Goal: Transaction & Acquisition: Purchase product/service

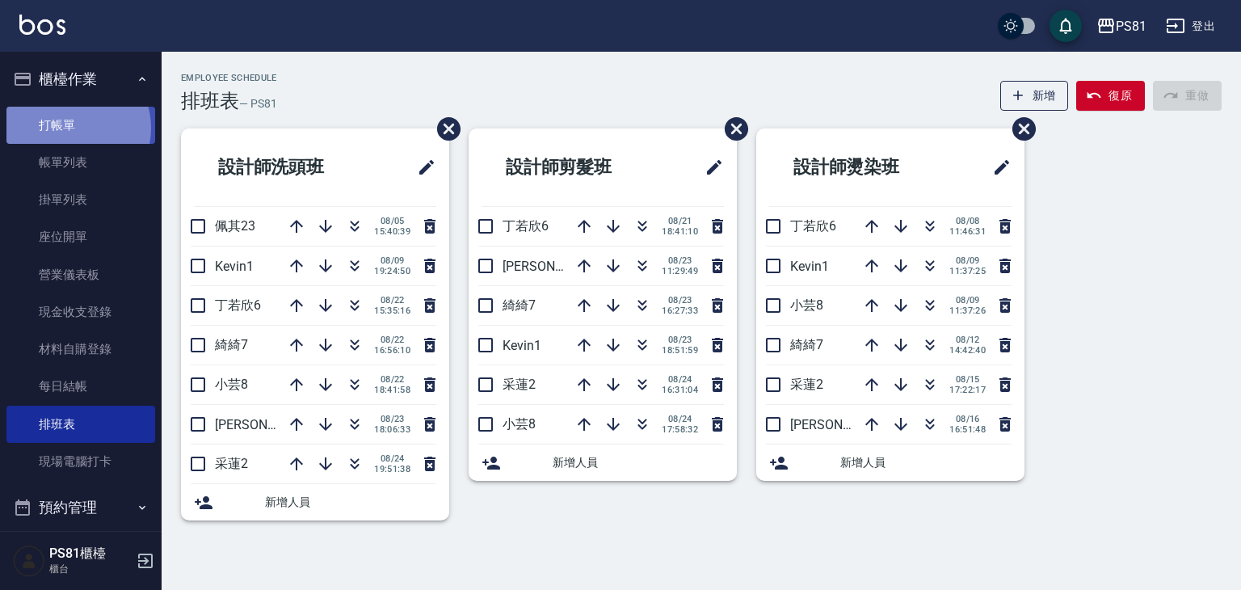
click at [73, 128] on link "打帳單" at bounding box center [80, 125] width 149 height 37
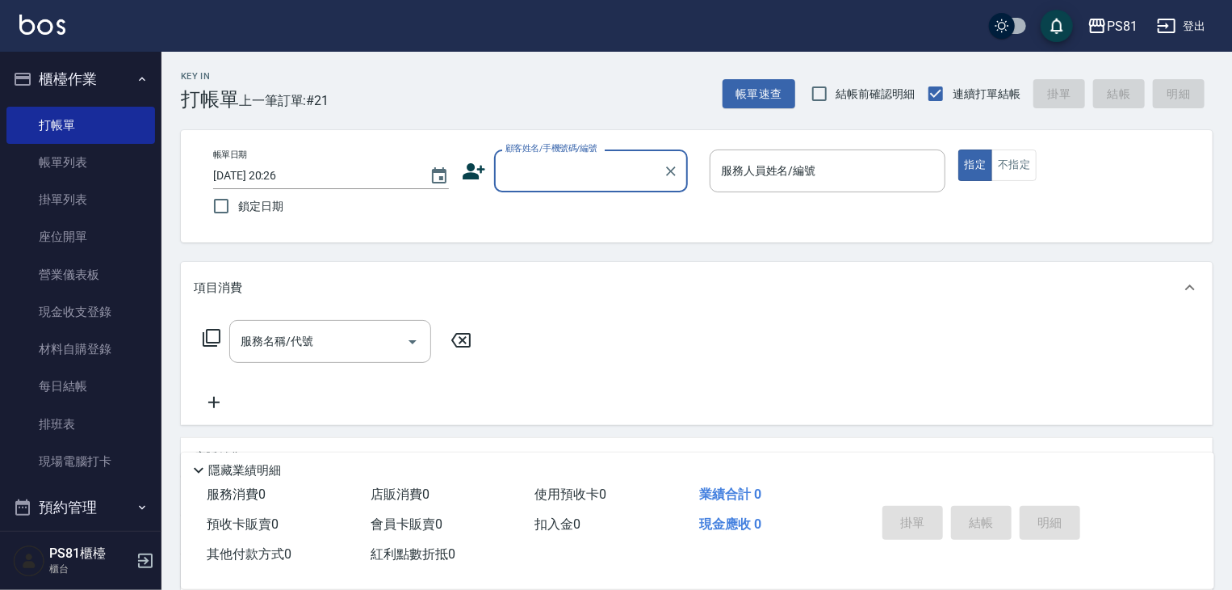
click at [531, 179] on input "顧客姓名/手機號碼/編號" at bounding box center [579, 171] width 155 height 28
click at [565, 217] on li "ada/0981644744/" at bounding box center [591, 212] width 194 height 27
type input "ada/0981644744/"
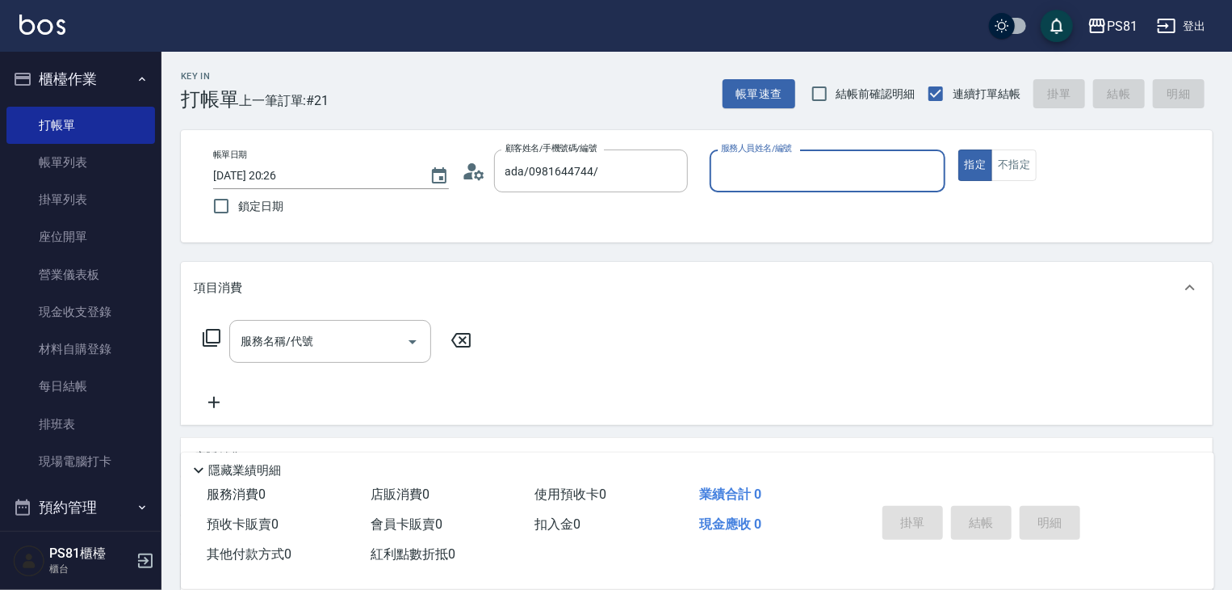
type input "[PERSON_NAME]-1"
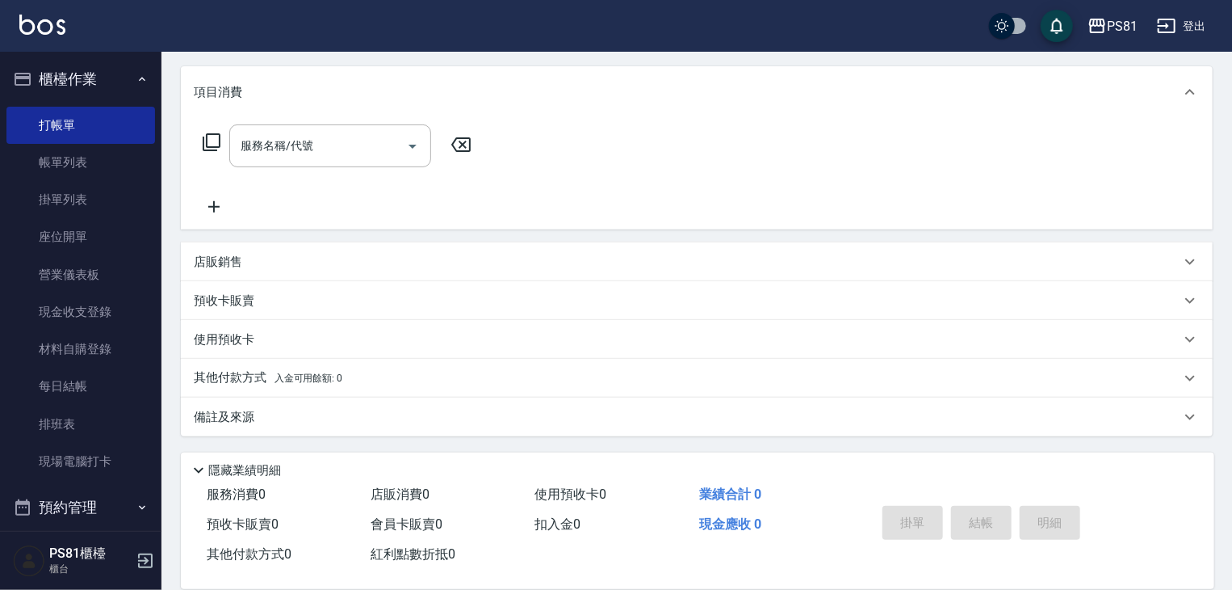
click at [227, 261] on p "店販銷售" at bounding box center [218, 262] width 48 height 17
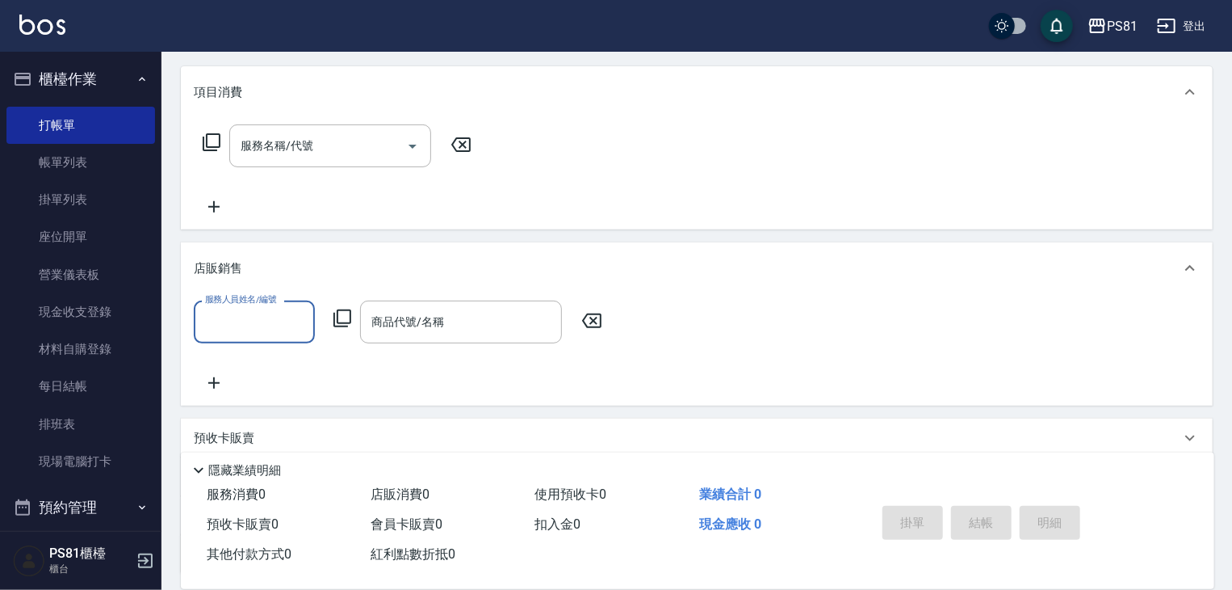
scroll to position [0, 0]
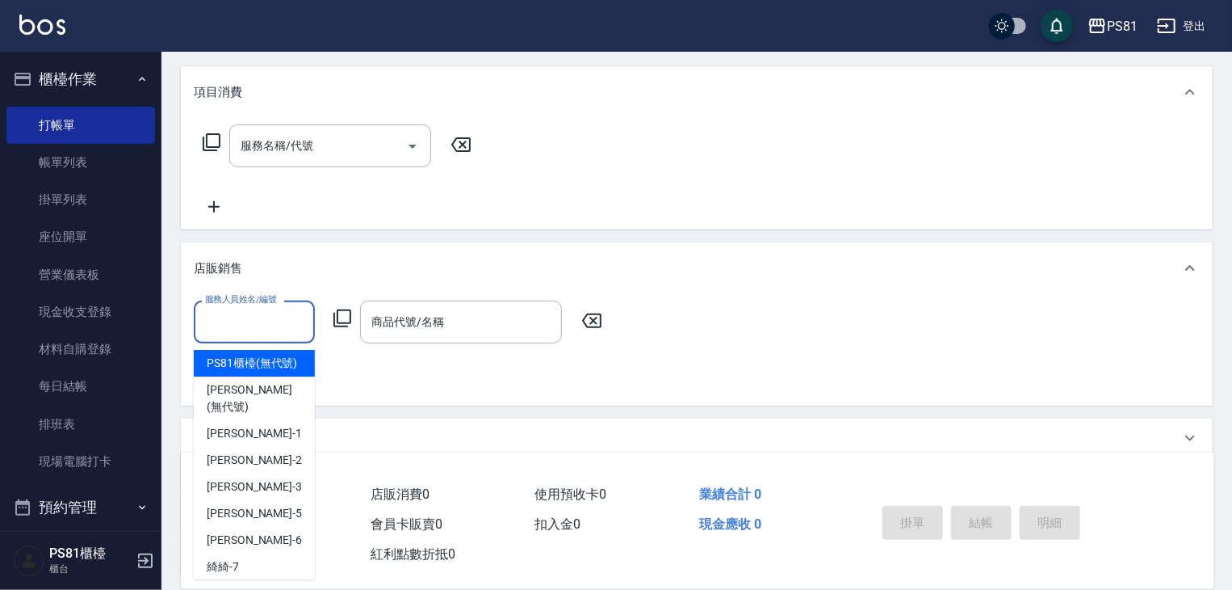
click at [249, 324] on input "服務人員姓名/編號" at bounding box center [254, 322] width 107 height 28
click at [389, 321] on div "商品代號/名稱 商品代號/名稱" at bounding box center [461, 321] width 202 height 43
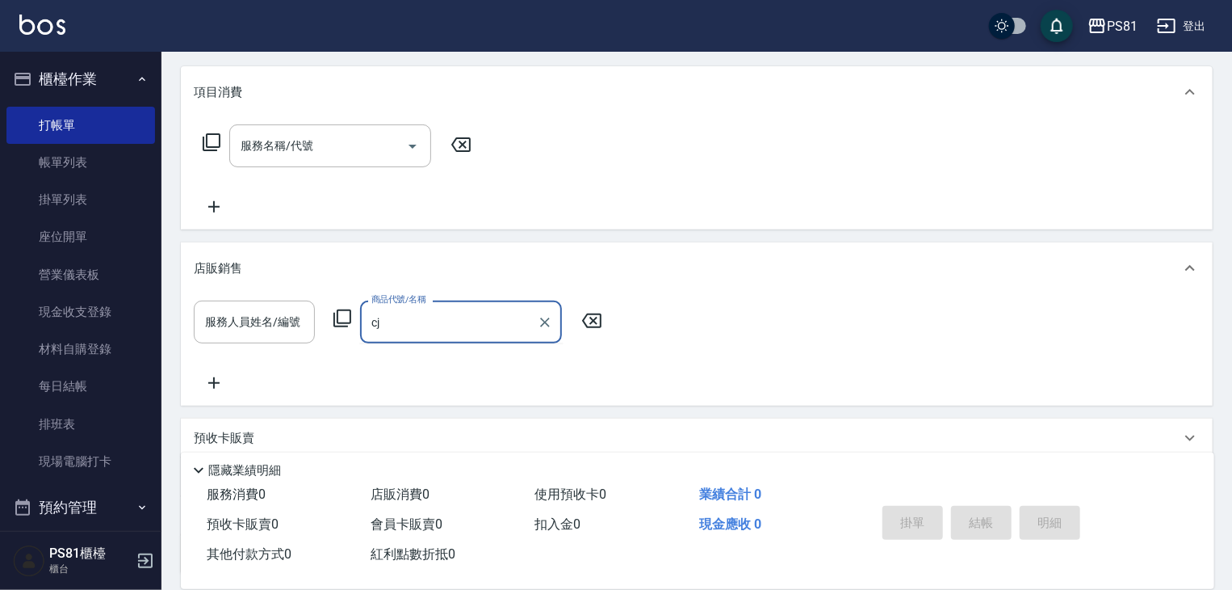
type input "c"
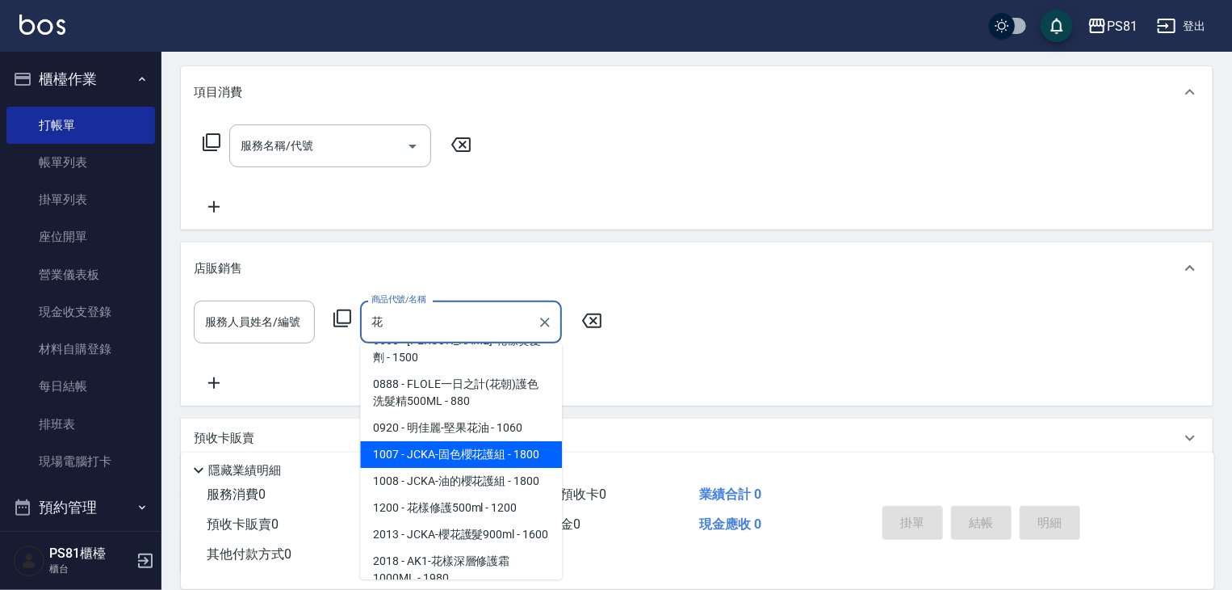
scroll to position [41, 0]
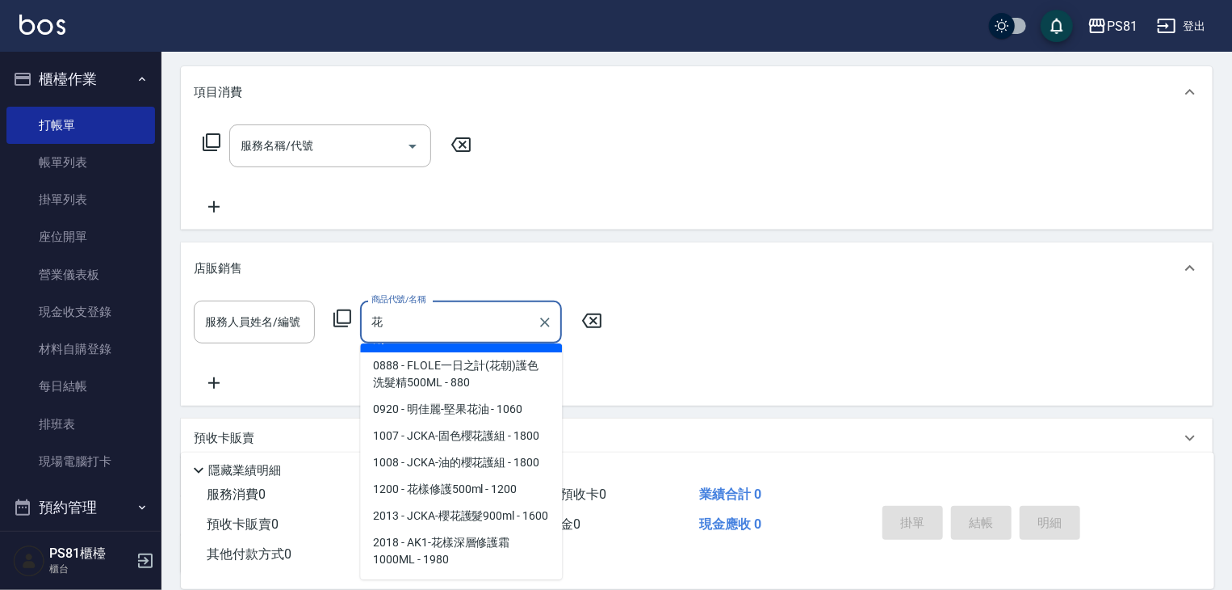
click at [451, 529] on span "2013 - JCKA-櫻花護髮900ml - 1600" at bounding box center [461, 515] width 202 height 27
type input "JCKA-櫻花護髮900ml"
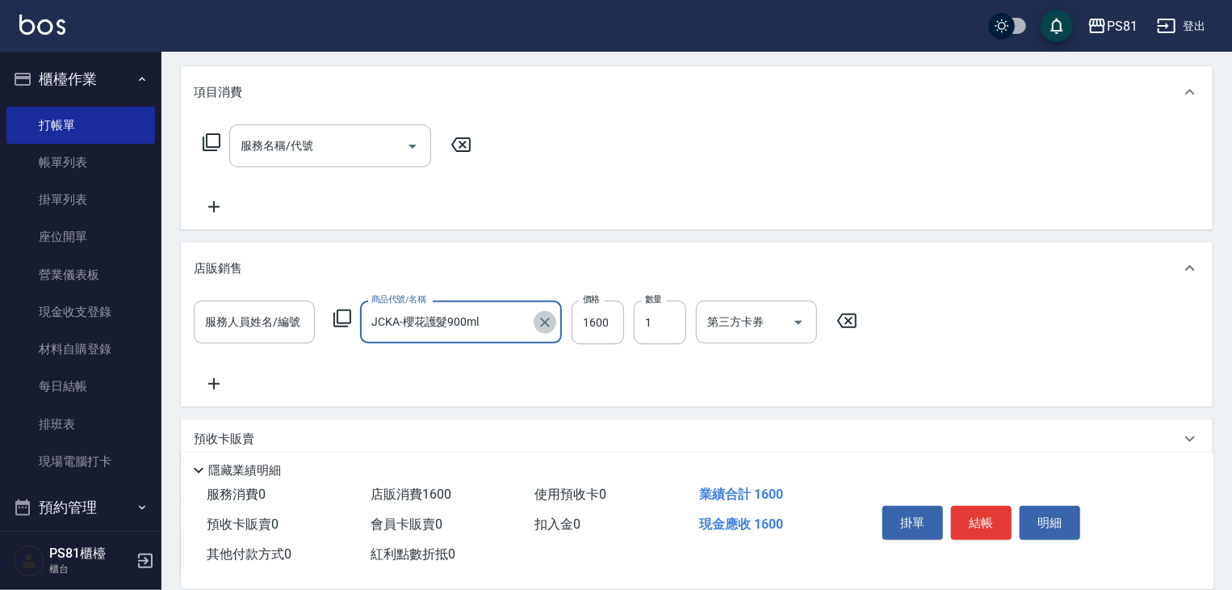
click at [546, 318] on icon "Clear" at bounding box center [545, 322] width 16 height 16
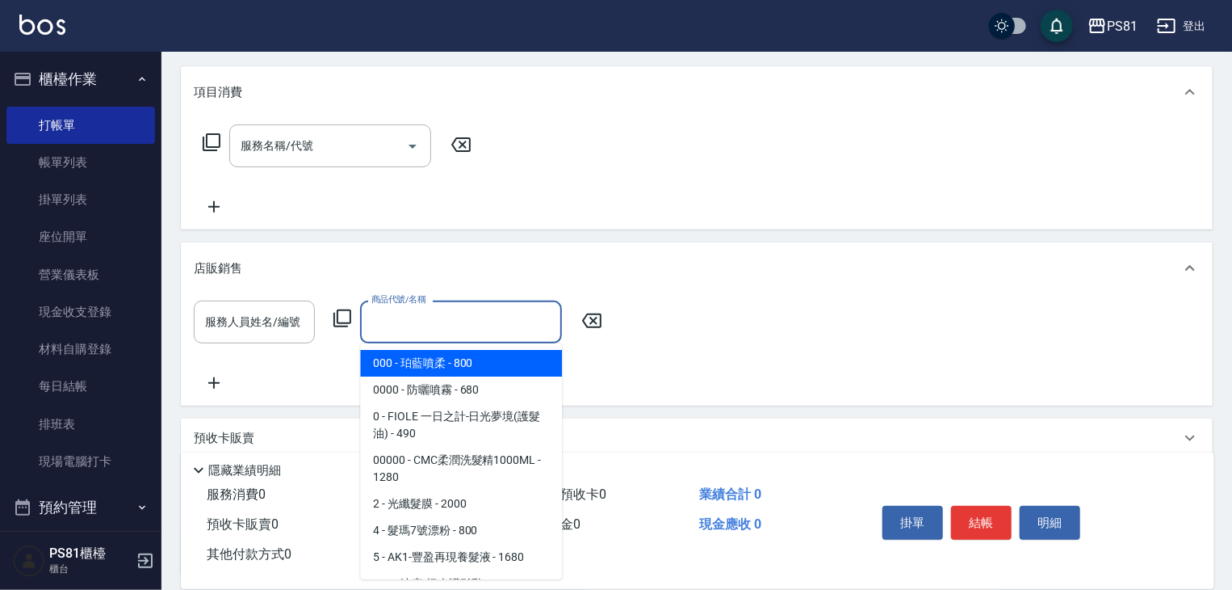
click at [388, 321] on input "商品代號/名稱" at bounding box center [460, 322] width 187 height 28
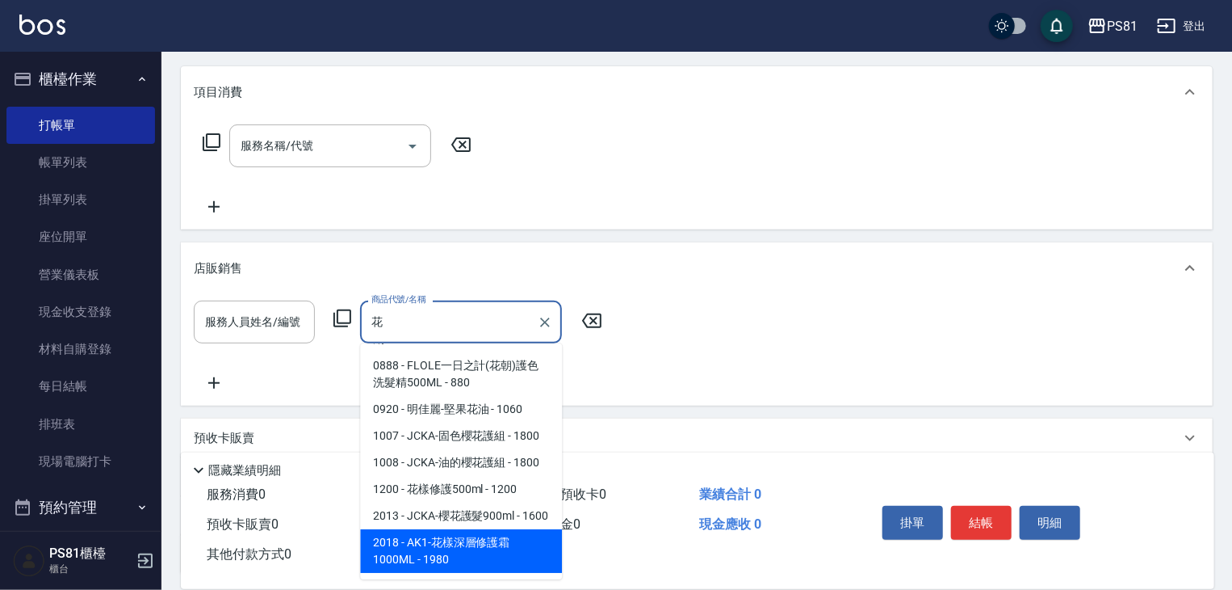
scroll to position [6, 0]
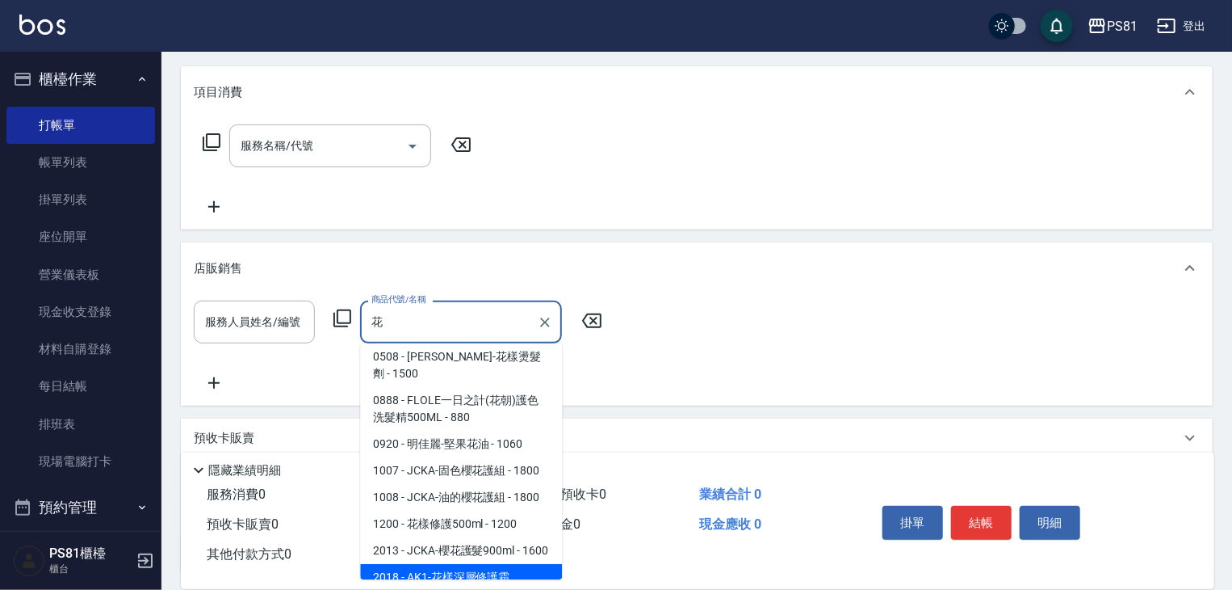
click at [410, 544] on span "2013 - JCKA-櫻花護髮900ml - 1600" at bounding box center [461, 550] width 202 height 27
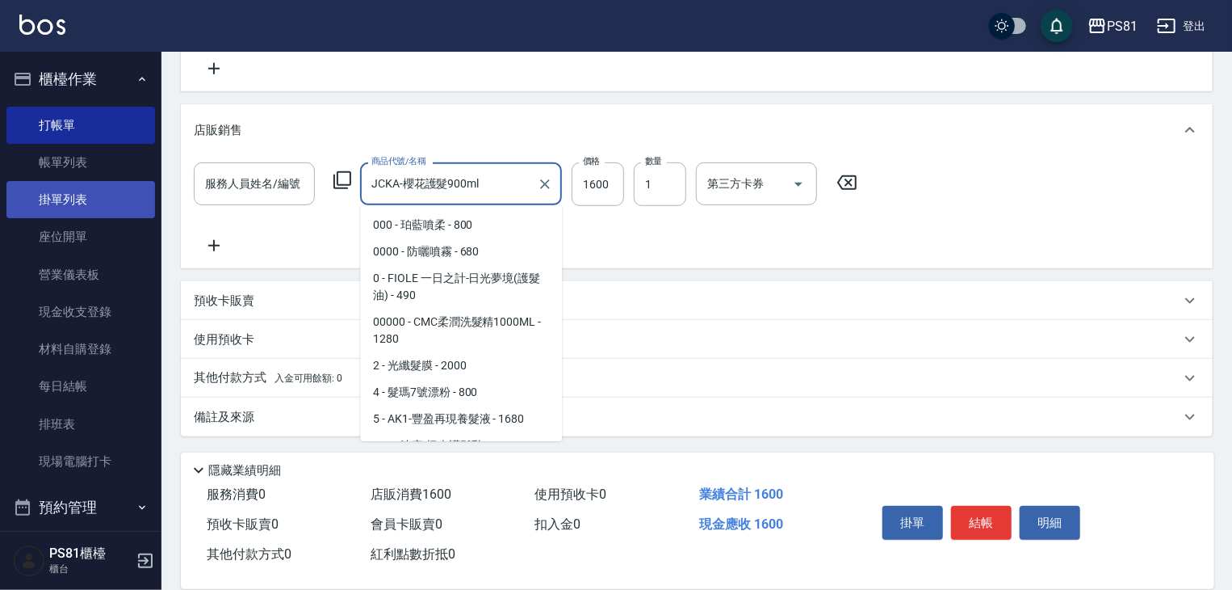
scroll to position [6060, 0]
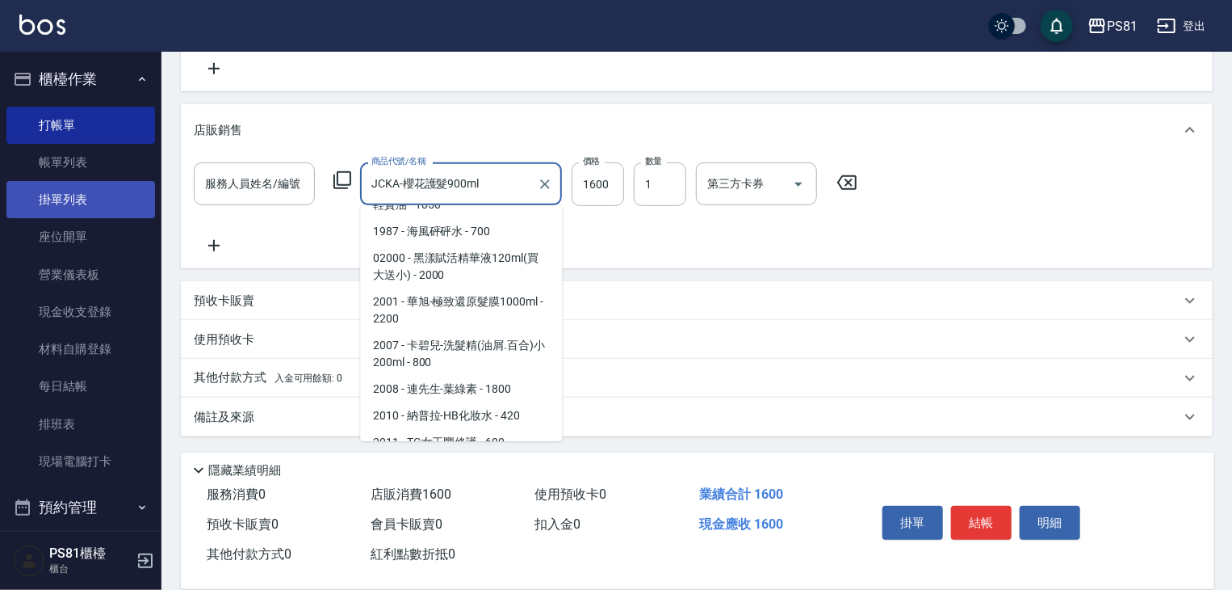
drag, startPoint x: 496, startPoint y: 183, endPoint x: 114, endPoint y: 191, distance: 382.1
click at [114, 191] on div "PS81 登出 櫃檯作業 打帳單 帳單列表 掛單列表 座位開單 營業儀表板 現金收支登錄 材料自購登錄 每日結帳 排班表 現場電腦打卡 預約管理 預約管理 單…" at bounding box center [616, 127] width 1232 height 923
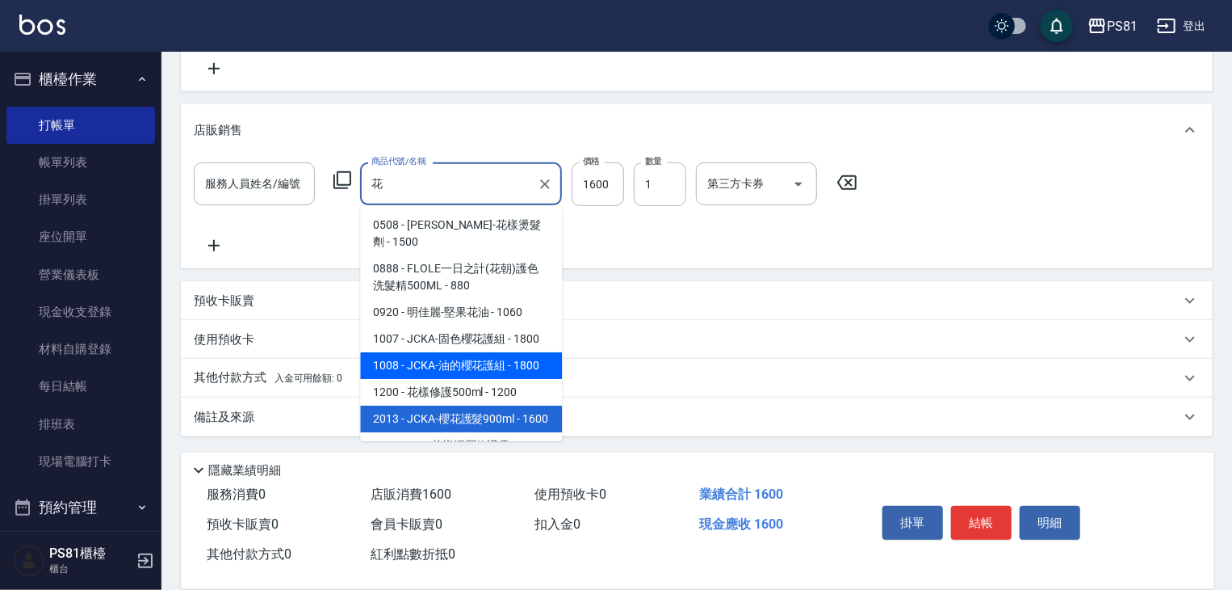
scroll to position [41, 0]
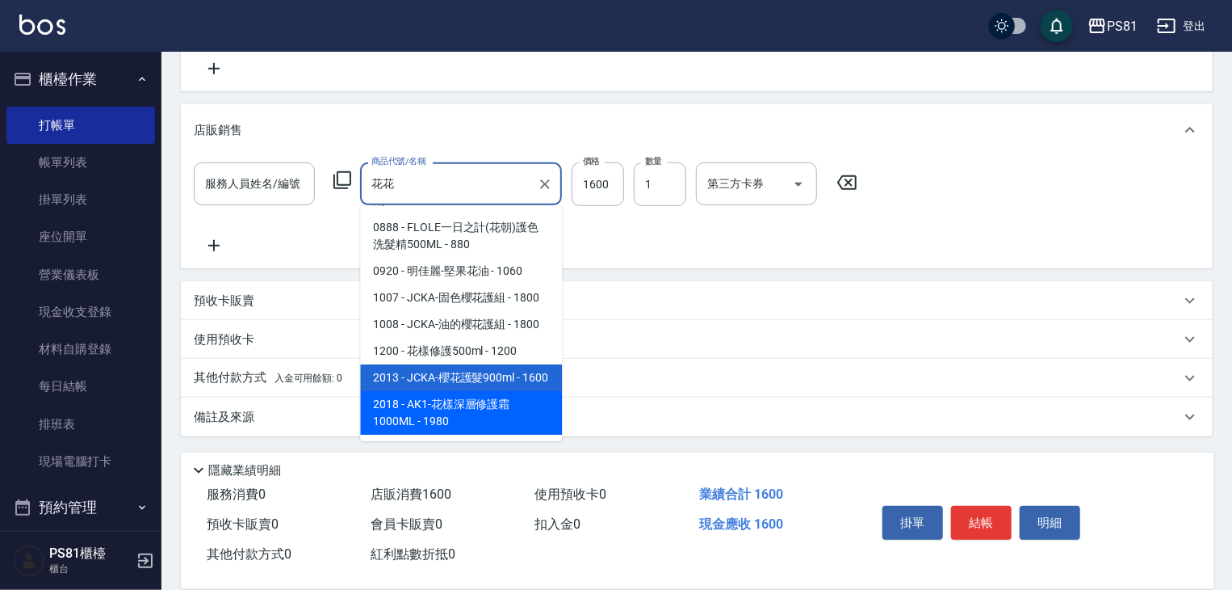
type input "JCKA-櫻花護髮900ml"
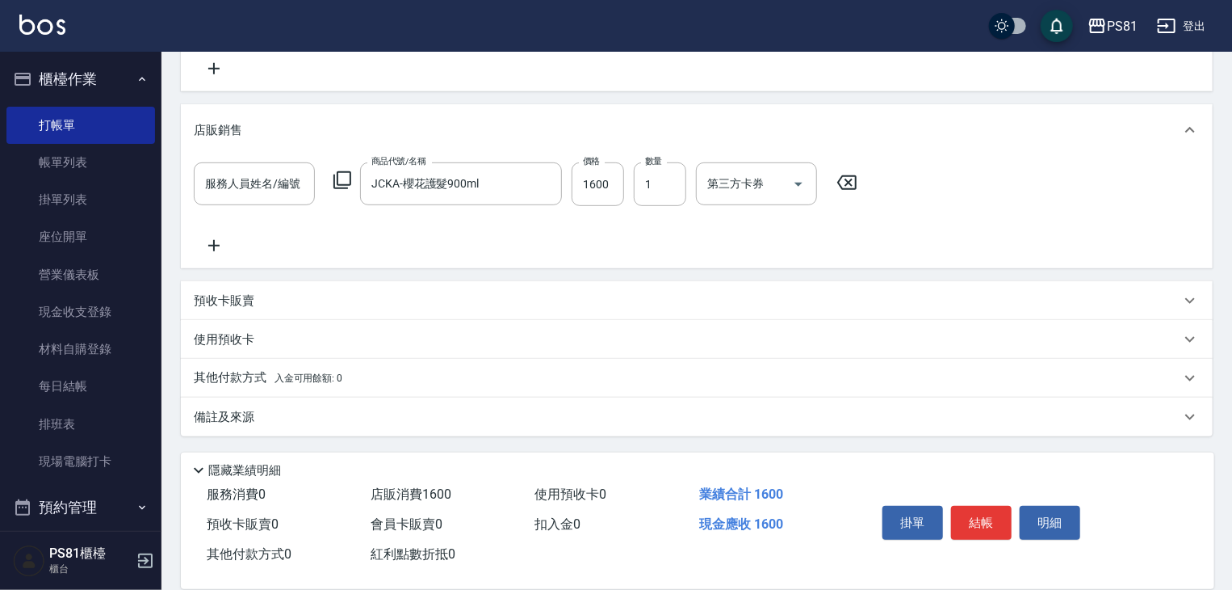
click at [506, 409] on div "備註及來源" at bounding box center [687, 417] width 987 height 17
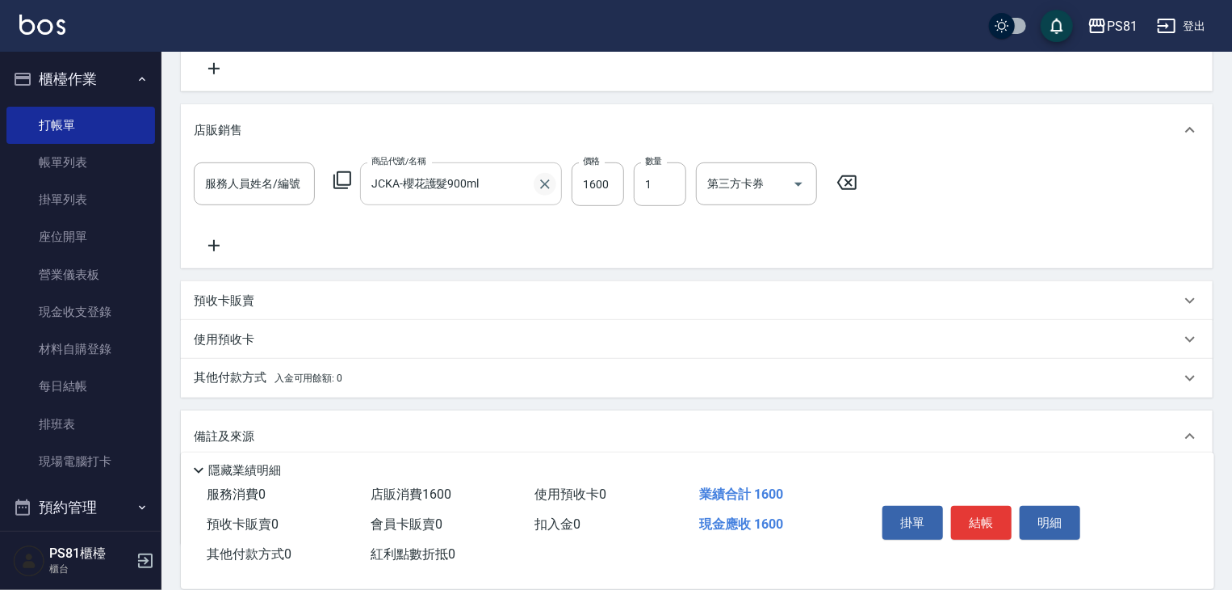
click at [543, 191] on icon "Clear" at bounding box center [545, 184] width 16 height 16
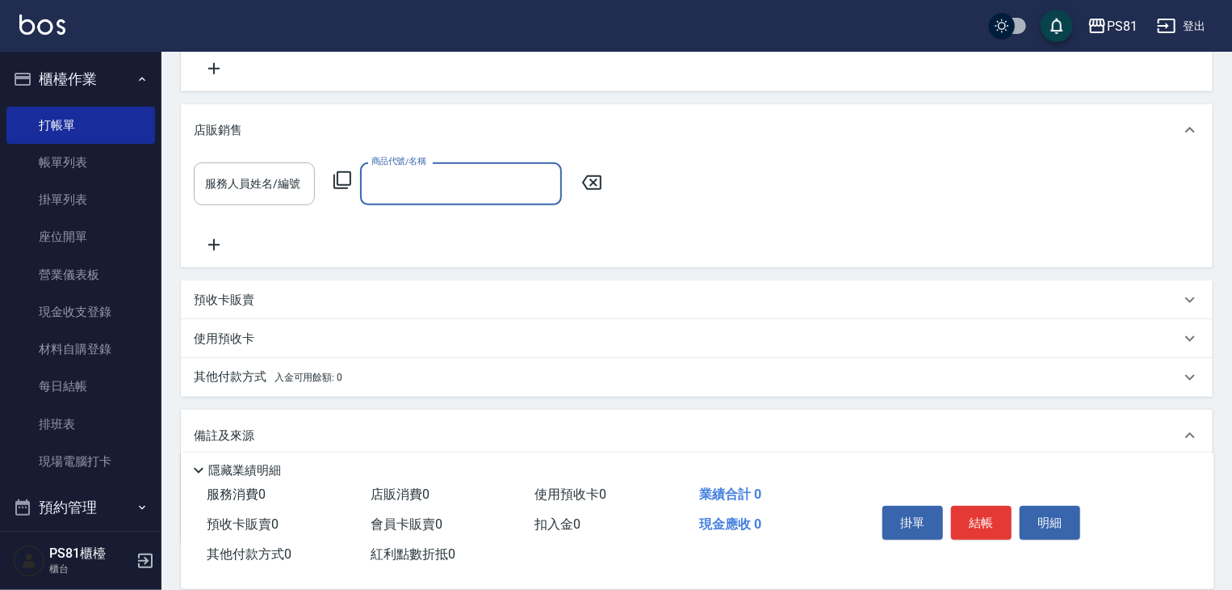
click at [452, 185] on input "商品代號/名稱" at bounding box center [460, 184] width 187 height 28
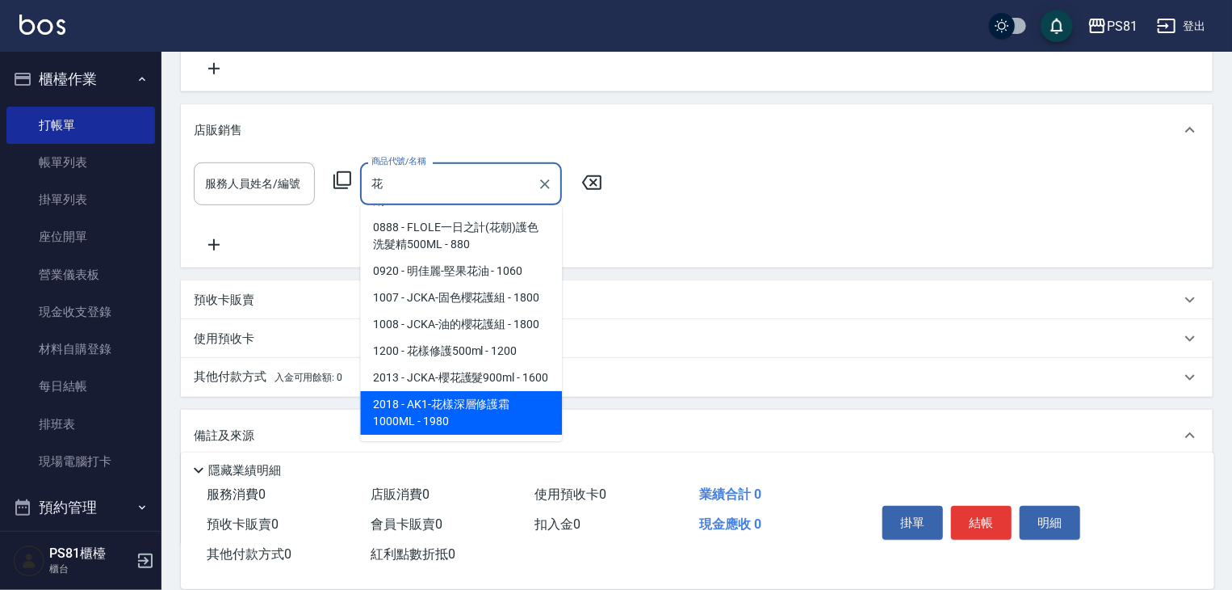
scroll to position [6, 0]
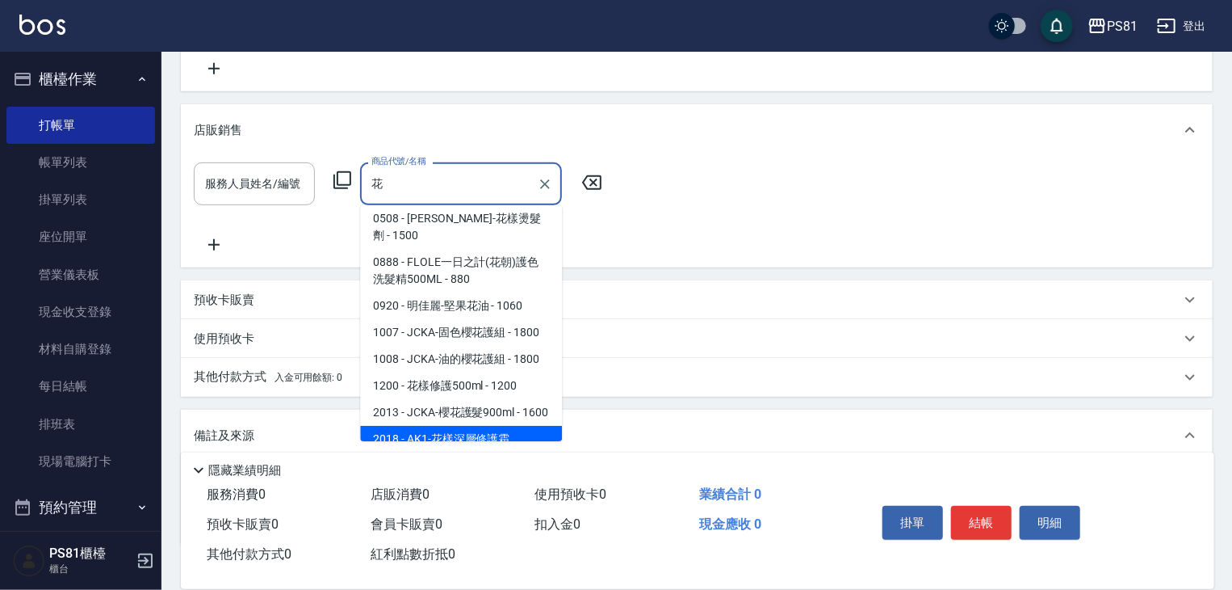
click at [401, 409] on span "2013 - JCKA-櫻花護髮900ml - 1600" at bounding box center [461, 412] width 202 height 27
type input "JCKA-櫻花護髮900ml"
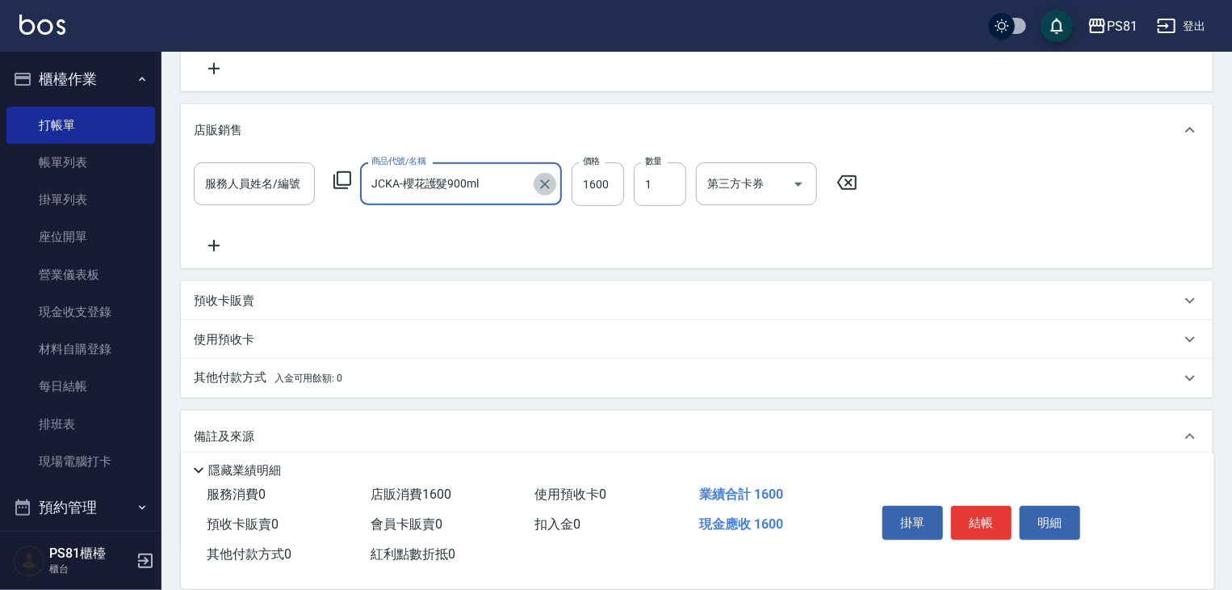
click at [544, 191] on button "Clear" at bounding box center [545, 184] width 23 height 23
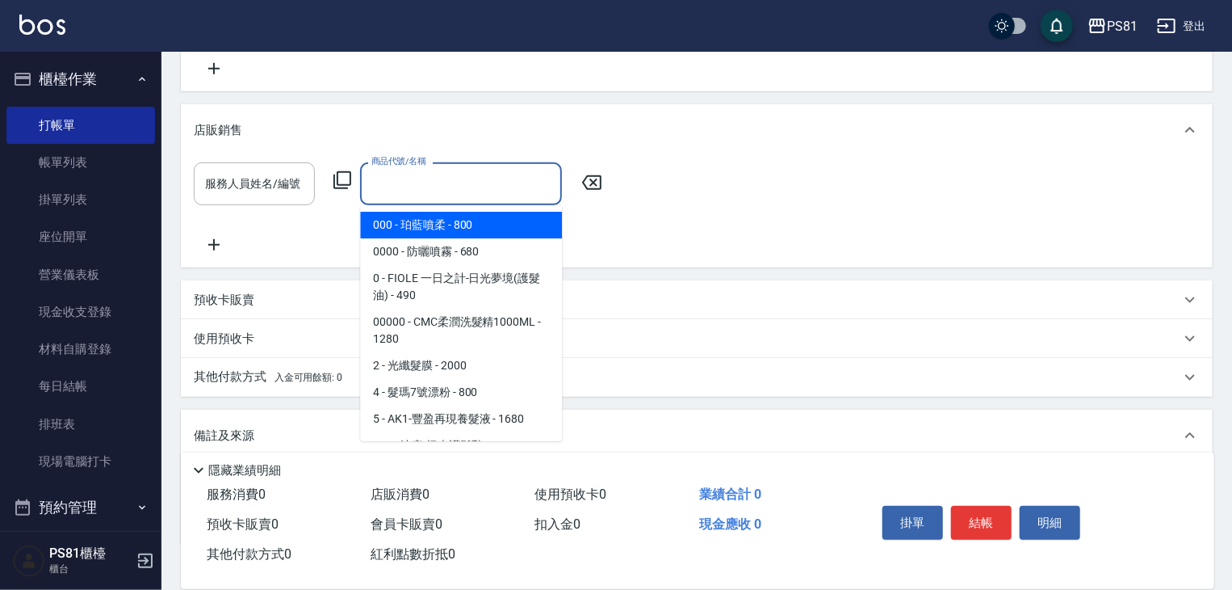
click at [411, 178] on input "商品代號/名稱" at bounding box center [460, 184] width 187 height 28
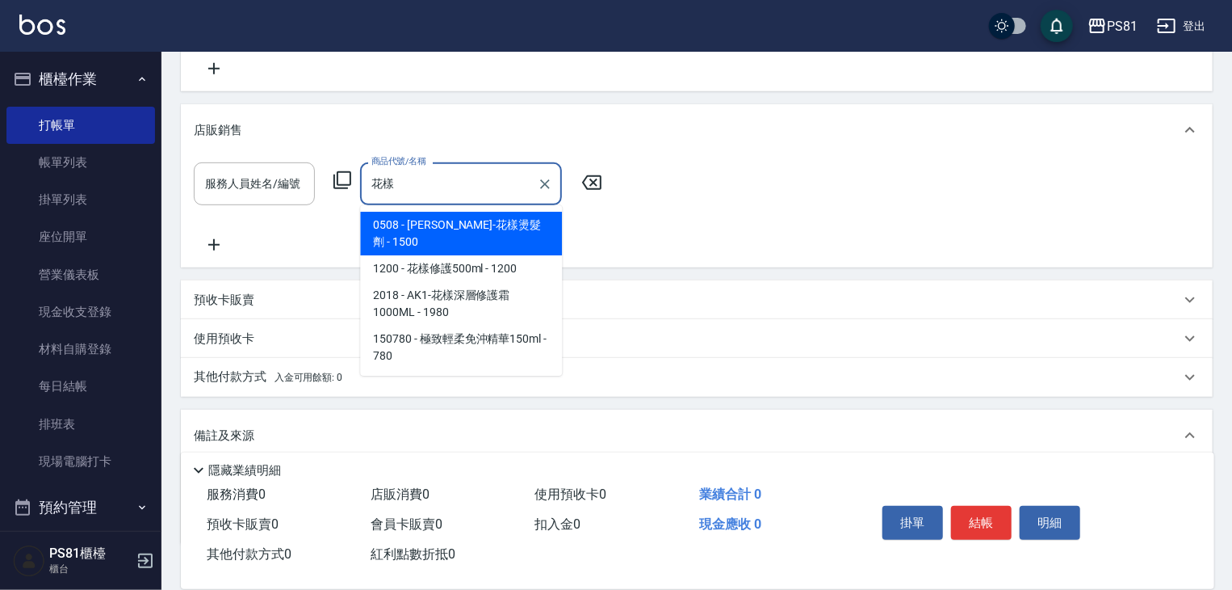
click at [426, 282] on span "2018 - AK1-花樣深層修護霜1000ML - 1980" at bounding box center [461, 304] width 202 height 44
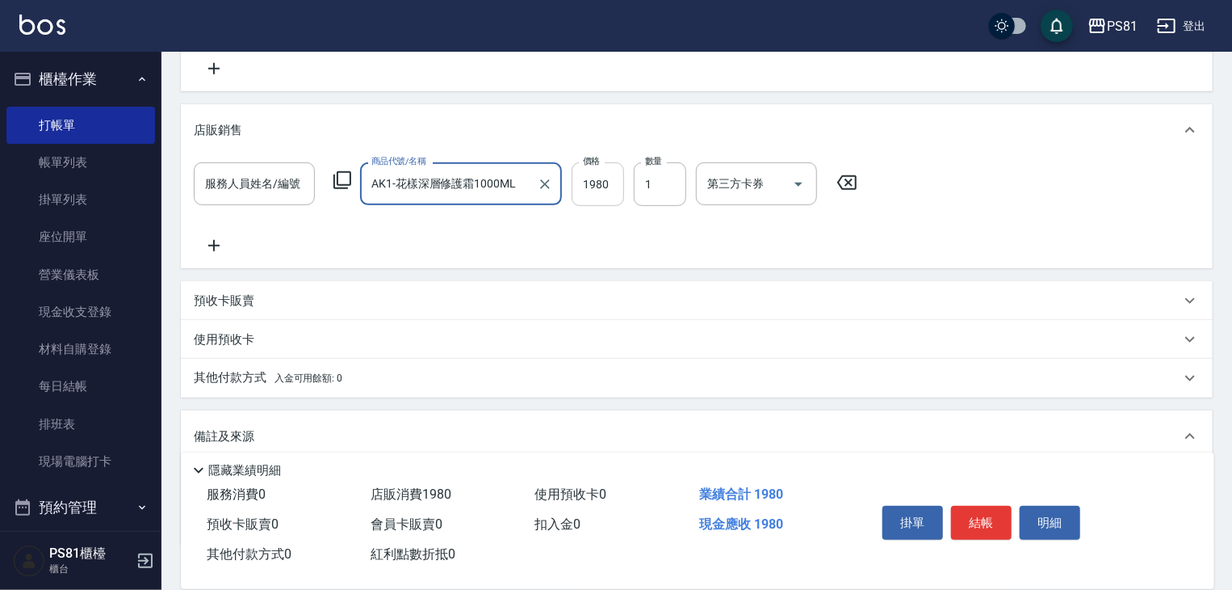
type input "AK1-花樣深層修護霜1000ML"
click at [602, 187] on input "1980" at bounding box center [598, 184] width 52 height 44
type input "1800"
click at [278, 382] on span "入金可用餘額: 0" at bounding box center [309, 377] width 69 height 11
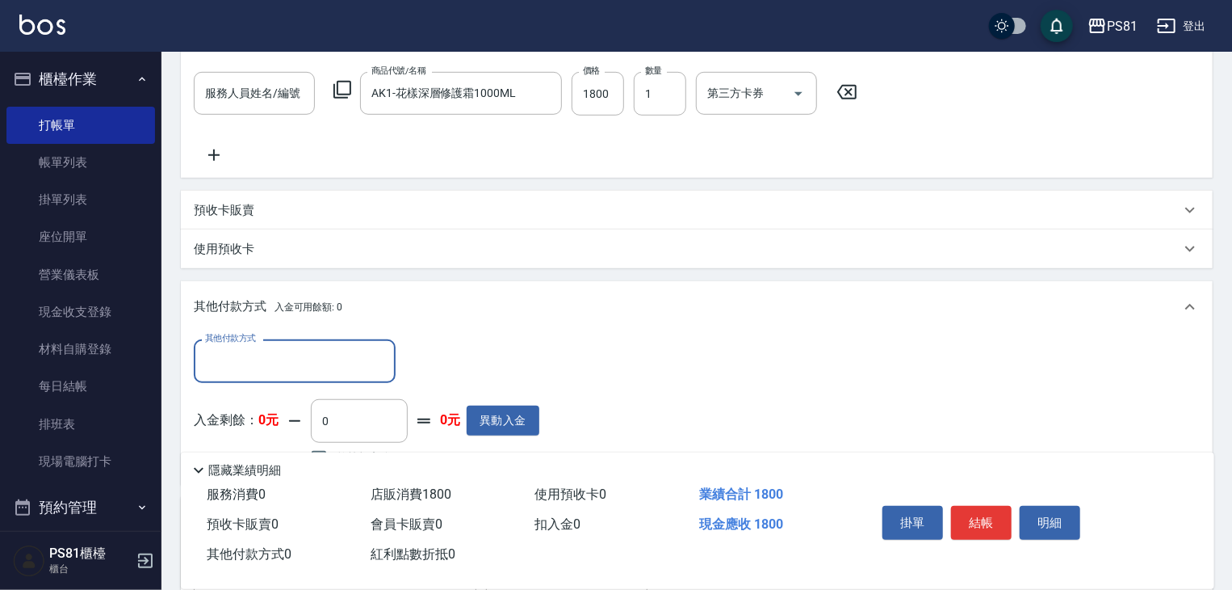
scroll to position [576, 0]
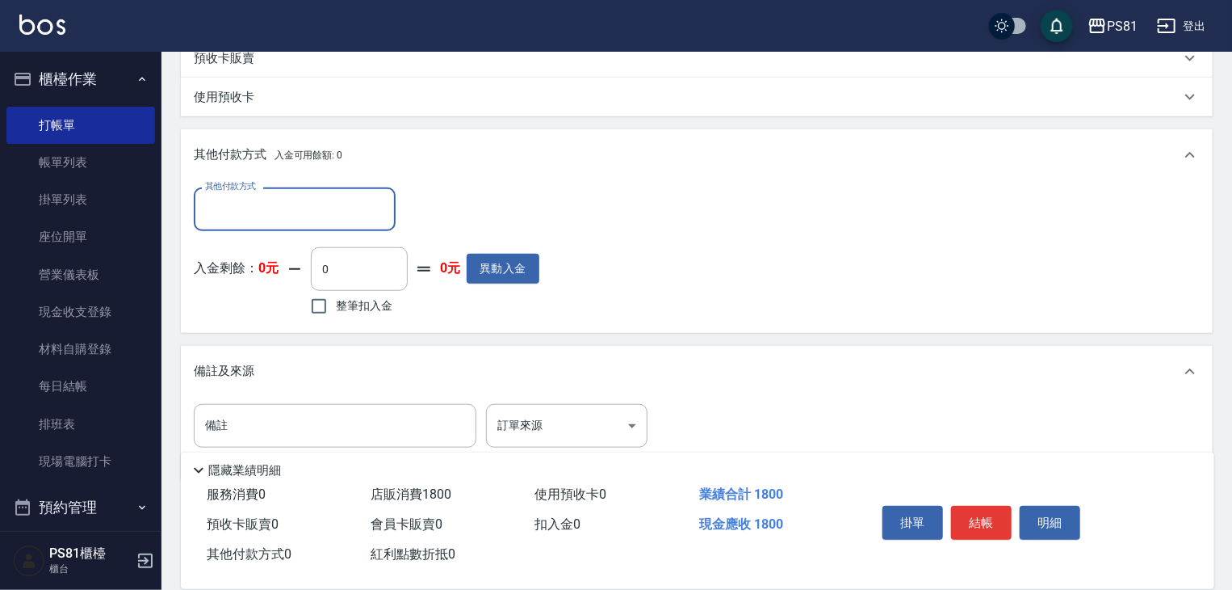
click at [288, 201] on input "其他付款方式" at bounding box center [294, 209] width 187 height 28
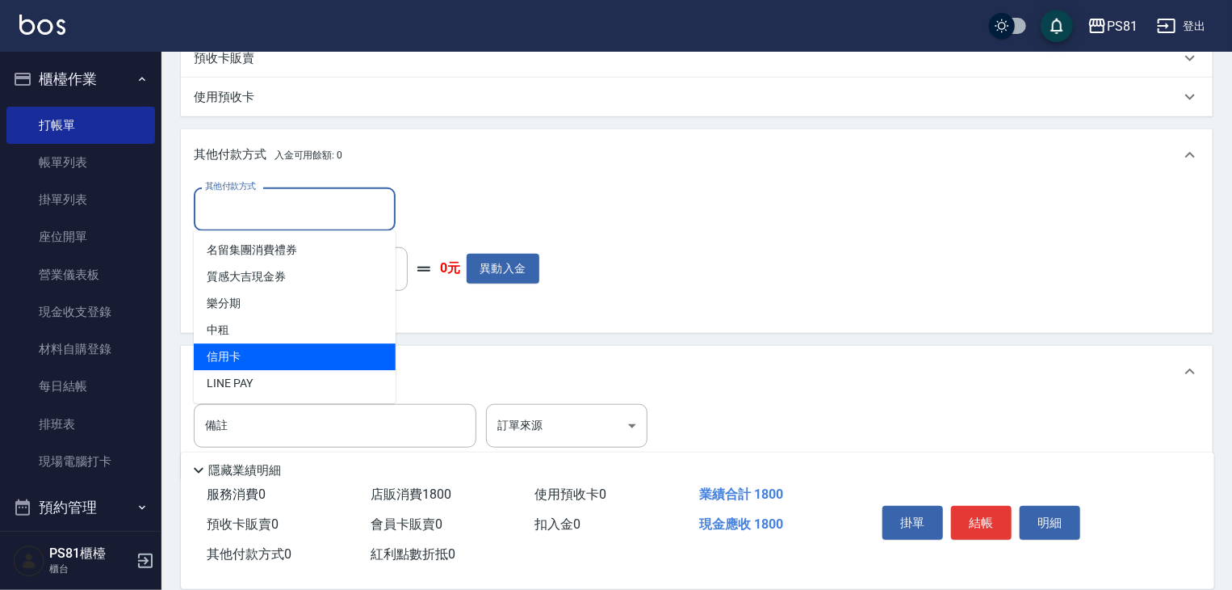
click at [213, 363] on span "信用卡" at bounding box center [295, 356] width 202 height 27
type input "信用卡"
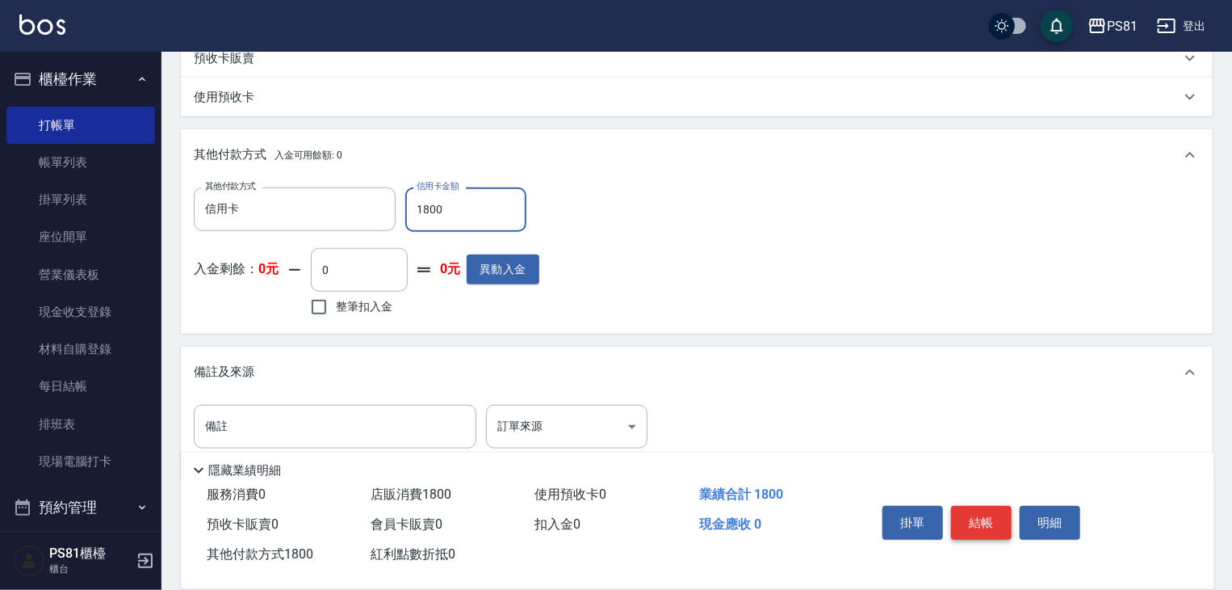
type input "1800"
click at [982, 506] on button "結帳" at bounding box center [981, 523] width 61 height 34
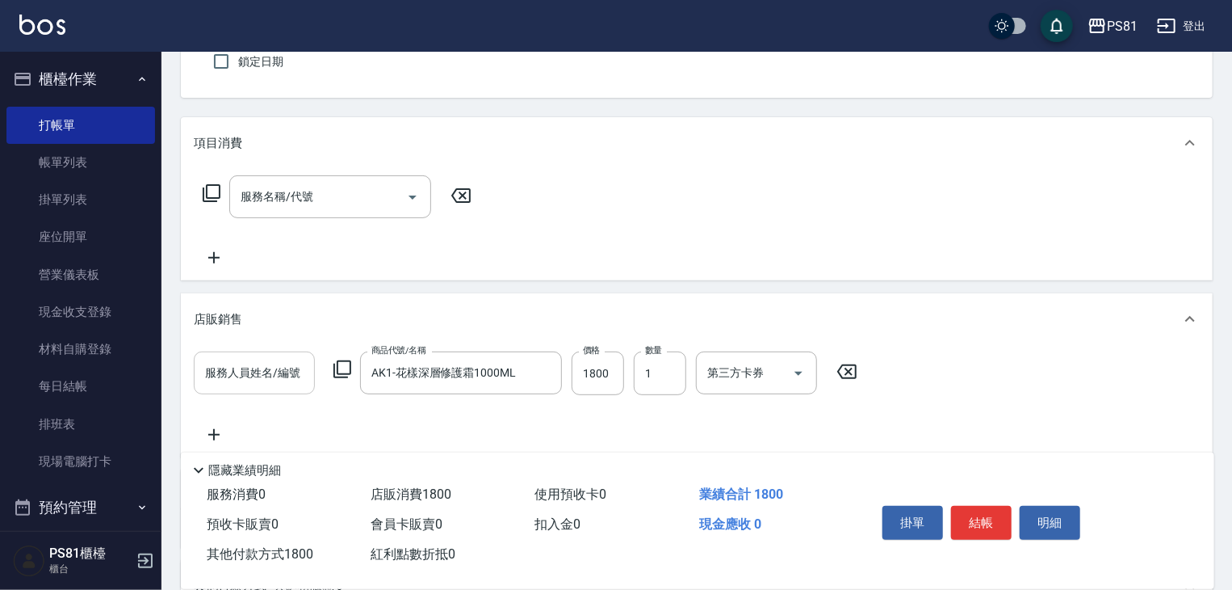
scroll to position [172, 0]
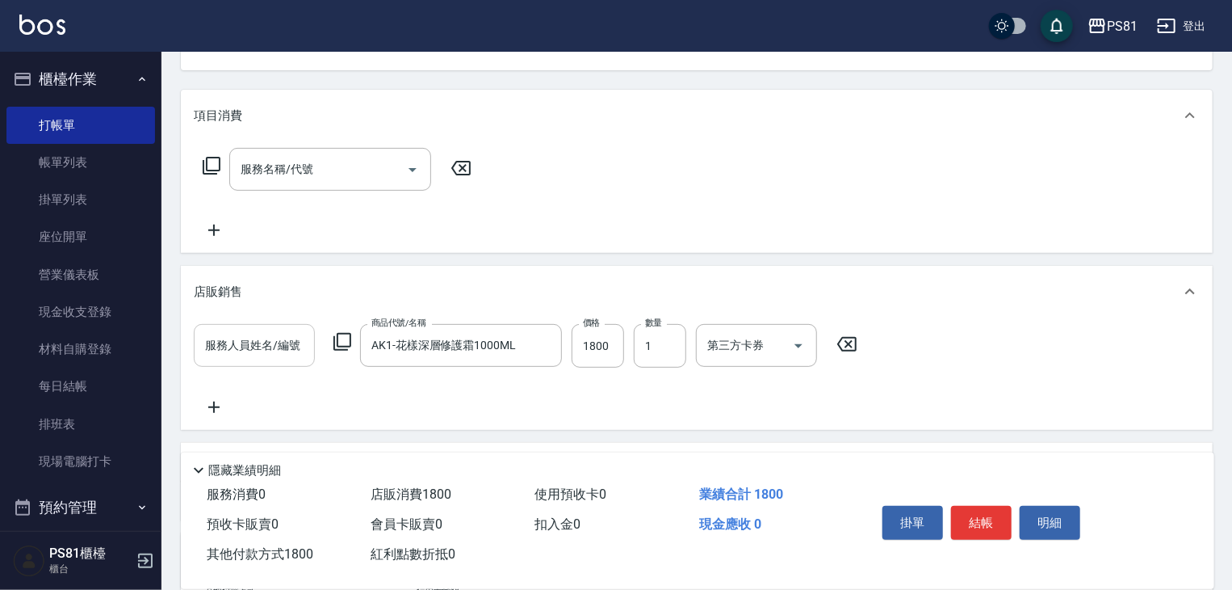
click at [271, 342] on input "服務人員姓名/編號" at bounding box center [254, 345] width 107 height 28
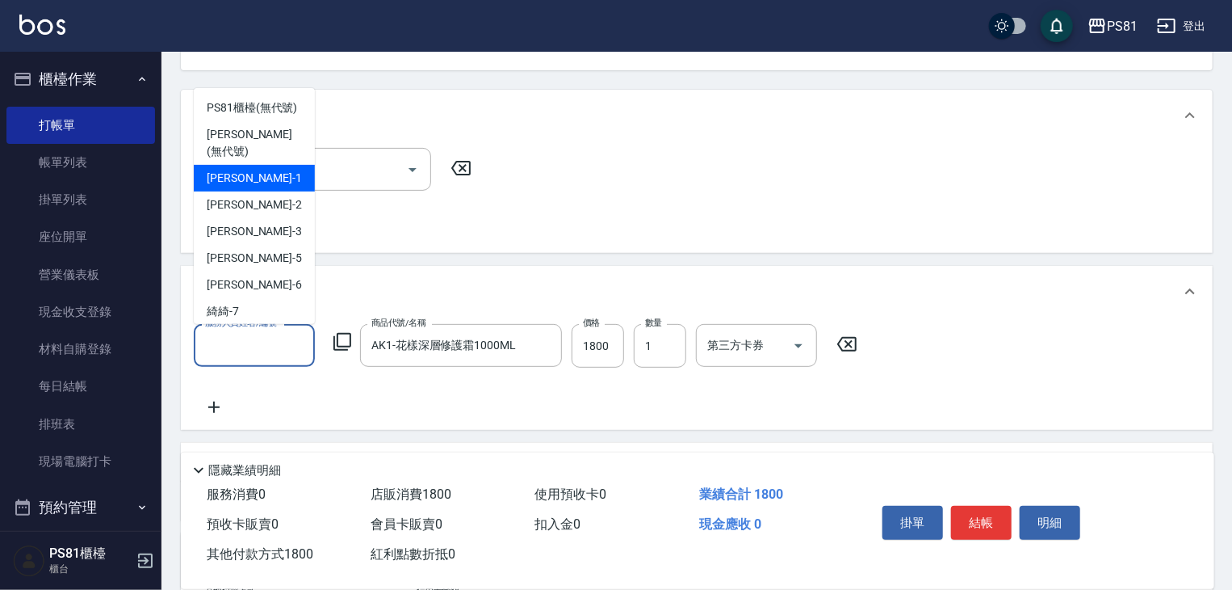
click at [249, 185] on div "[PERSON_NAME] -1" at bounding box center [254, 178] width 121 height 27
type input "[PERSON_NAME]-1"
type input "0"
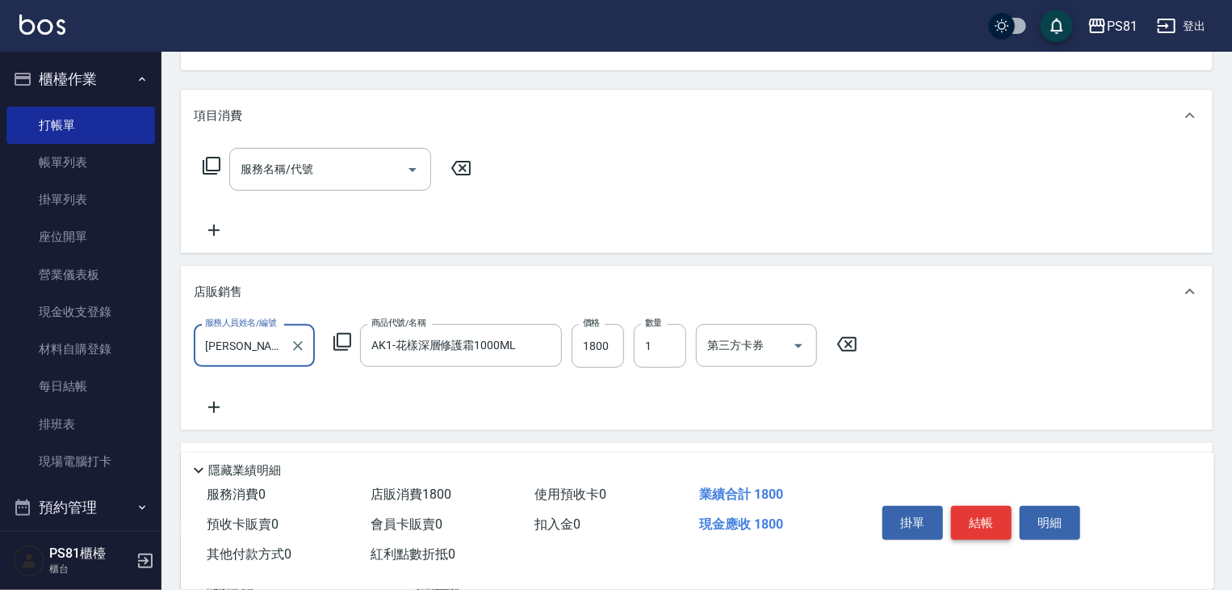
click at [977, 506] on button "結帳" at bounding box center [981, 523] width 61 height 34
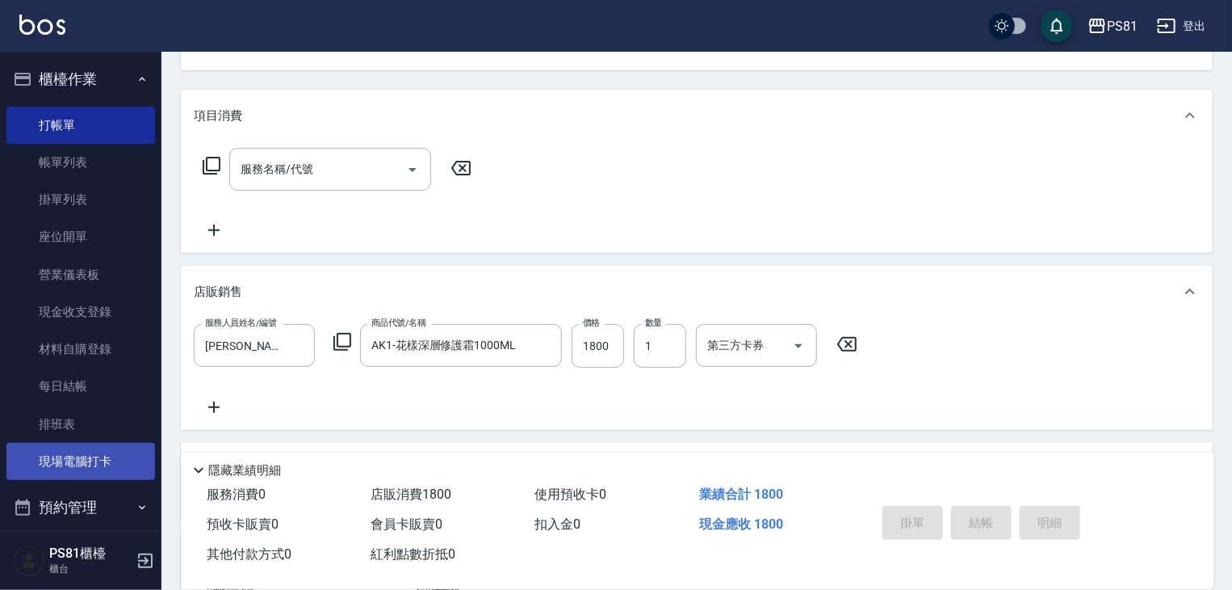
type input "[DATE] 20:27"
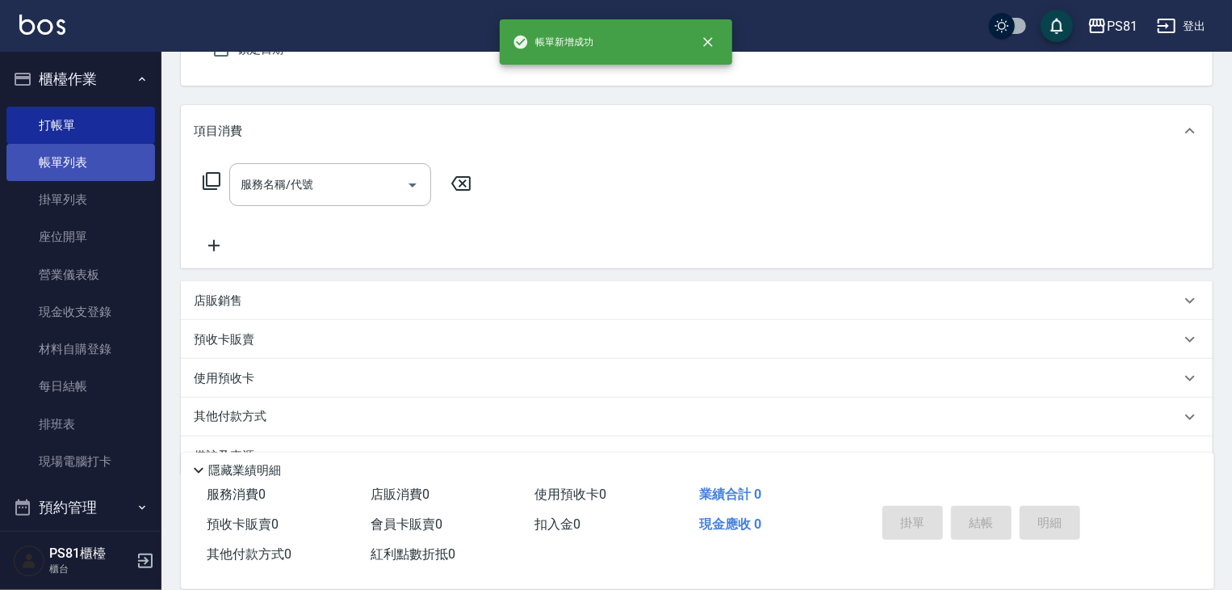
click at [94, 164] on link "帳單列表" at bounding box center [80, 162] width 149 height 37
